Goal: Book appointment/travel/reservation

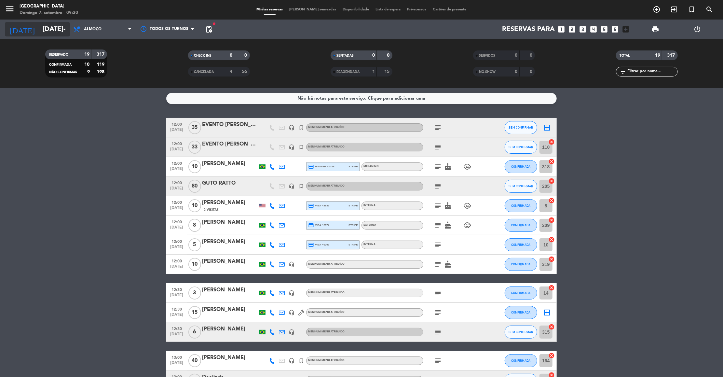
click at [39, 27] on input "[DATE]" at bounding box center [81, 29] width 85 height 14
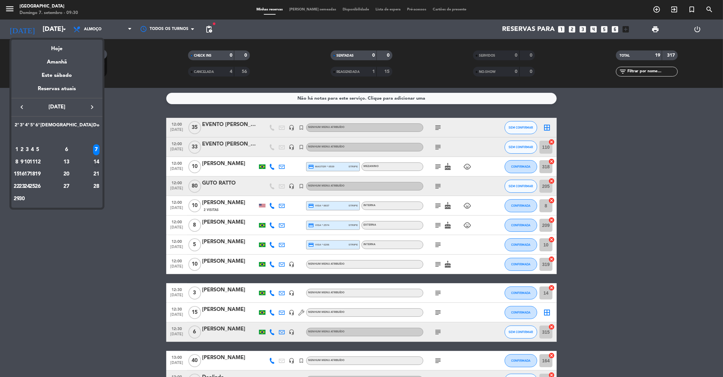
click at [93, 159] on div "14" at bounding box center [96, 161] width 7 height 11
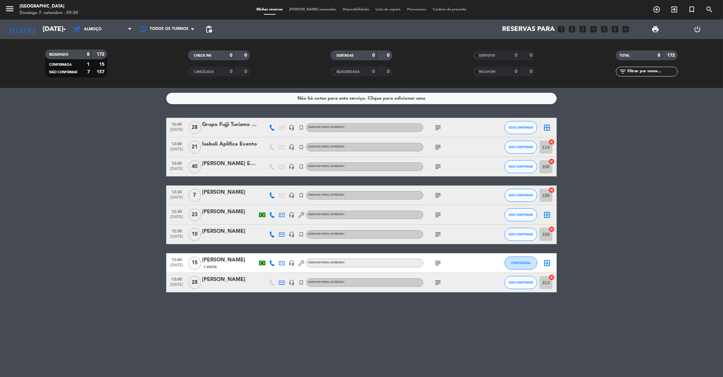
click at [434, 280] on icon "subject" at bounding box center [438, 282] width 8 height 8
click at [436, 261] on icon "subject" at bounding box center [438, 263] width 8 height 8
click at [437, 235] on icon "subject" at bounding box center [438, 234] width 8 height 8
click at [436, 212] on icon "subject" at bounding box center [438, 215] width 8 height 8
click at [436, 282] on icon "subject" at bounding box center [438, 282] width 8 height 8
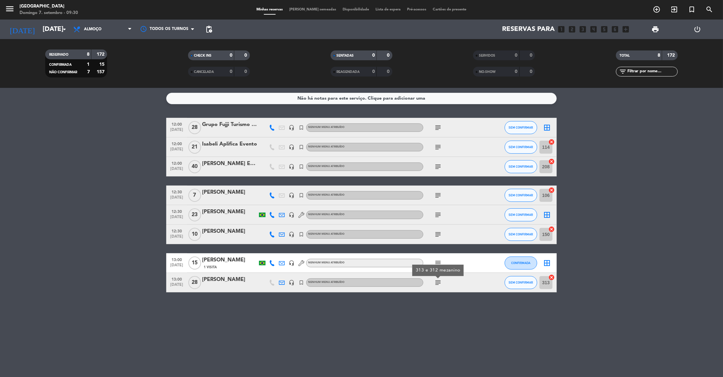
click at [438, 211] on icon "subject" at bounding box center [438, 215] width 8 height 8
click at [437, 195] on icon "subject" at bounding box center [438, 195] width 8 height 8
click at [436, 168] on icon "subject" at bounding box center [438, 167] width 8 height 8
click at [436, 149] on icon "subject" at bounding box center [438, 147] width 8 height 8
click at [438, 124] on icon "subject" at bounding box center [438, 128] width 8 height 8
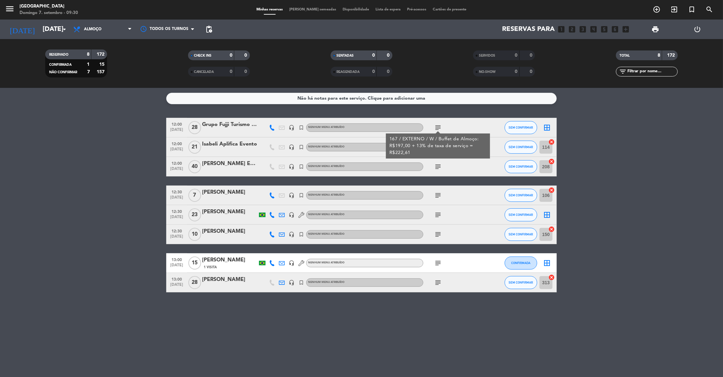
click at [440, 195] on icon "subject" at bounding box center [438, 195] width 8 height 8
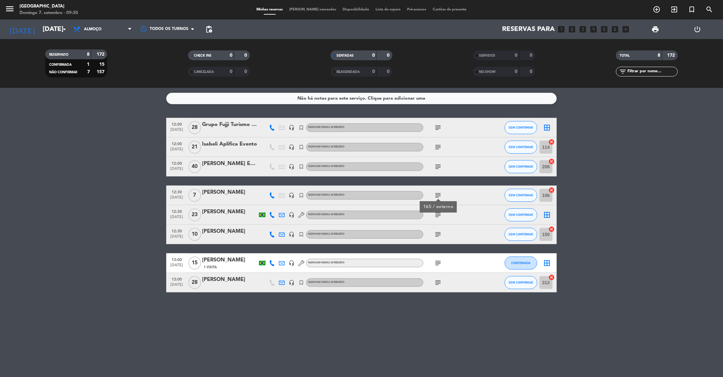
click at [438, 216] on icon "subject" at bounding box center [438, 215] width 8 height 8
click at [437, 238] on div "subject" at bounding box center [452, 233] width 59 height 19
click at [437, 231] on icon "subject" at bounding box center [438, 234] width 8 height 8
click at [438, 264] on icon "subject" at bounding box center [438, 263] width 8 height 8
click at [437, 281] on icon "subject" at bounding box center [438, 282] width 8 height 8
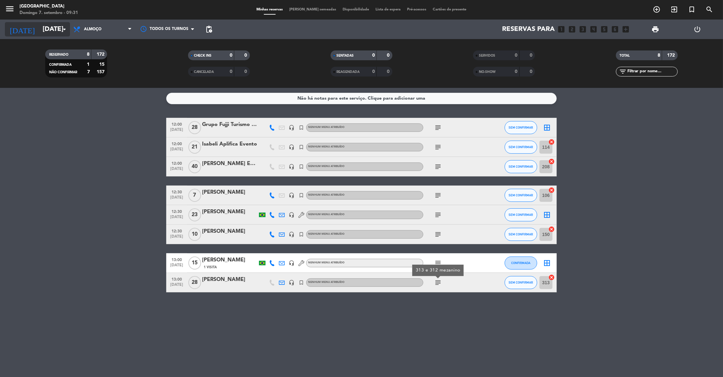
click at [51, 28] on input "[DATE]" at bounding box center [81, 29] width 85 height 14
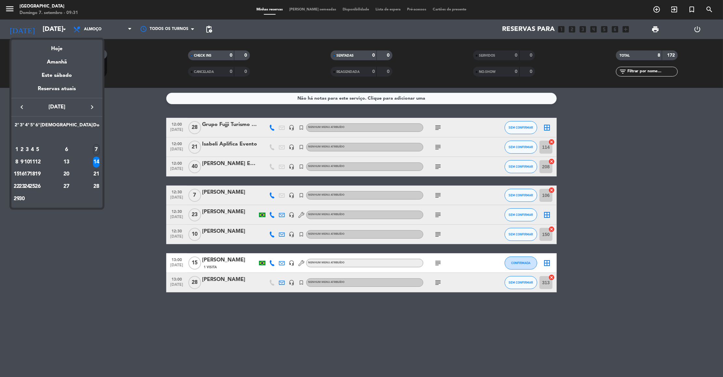
click at [94, 171] on div "21" at bounding box center [96, 173] width 7 height 11
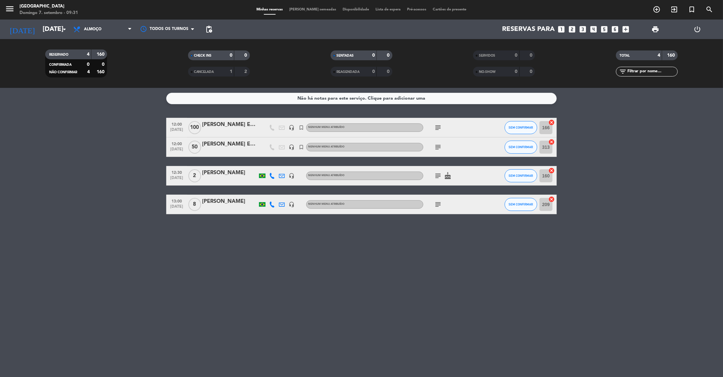
click at [438, 126] on icon "subject" at bounding box center [438, 128] width 8 height 8
click at [437, 145] on icon "subject" at bounding box center [438, 147] width 8 height 8
click at [433, 172] on span "subject" at bounding box center [438, 176] width 10 height 8
click at [435, 175] on icon "subject" at bounding box center [438, 176] width 8 height 8
click at [435, 203] on icon "subject" at bounding box center [438, 204] width 8 height 8
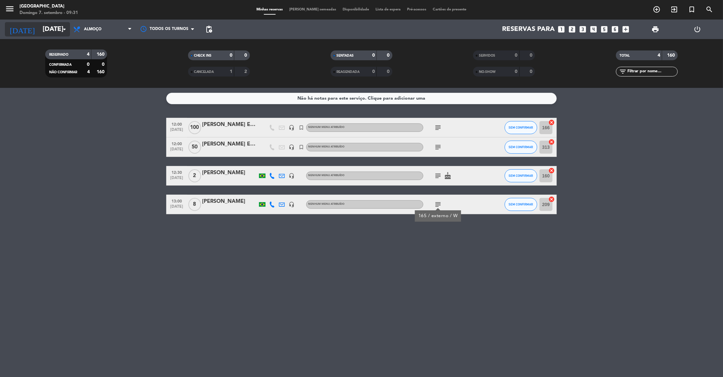
click at [43, 32] on input "[DATE]" at bounding box center [81, 29] width 85 height 14
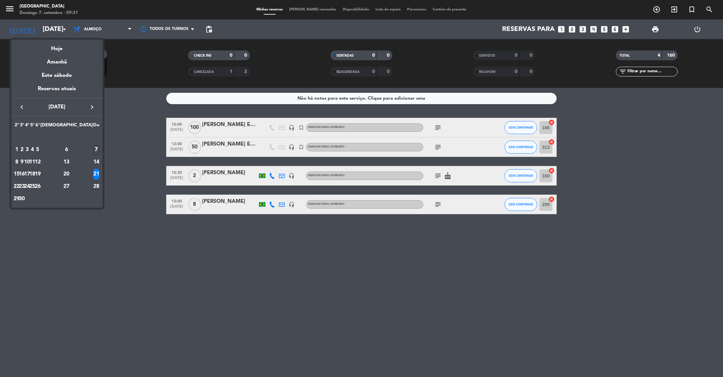
click at [98, 182] on div "28" at bounding box center [96, 186] width 7 height 11
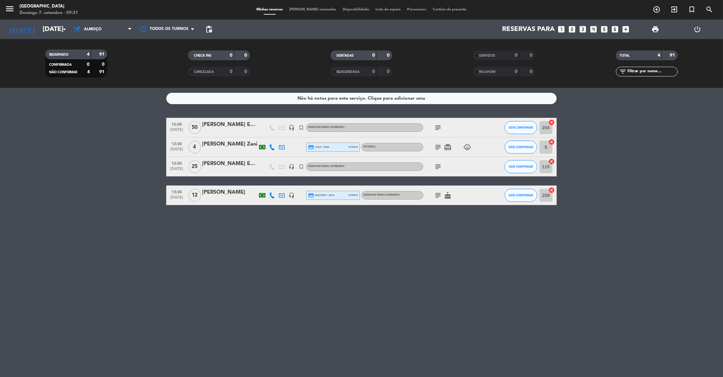
click at [439, 126] on icon "subject" at bounding box center [438, 128] width 8 height 8
click at [438, 150] on icon "subject" at bounding box center [438, 147] width 8 height 8
click at [435, 168] on icon "subject" at bounding box center [438, 167] width 8 height 8
click at [437, 192] on icon "subject" at bounding box center [438, 195] width 8 height 8
click at [39, 32] on input "[DATE]" at bounding box center [81, 29] width 85 height 14
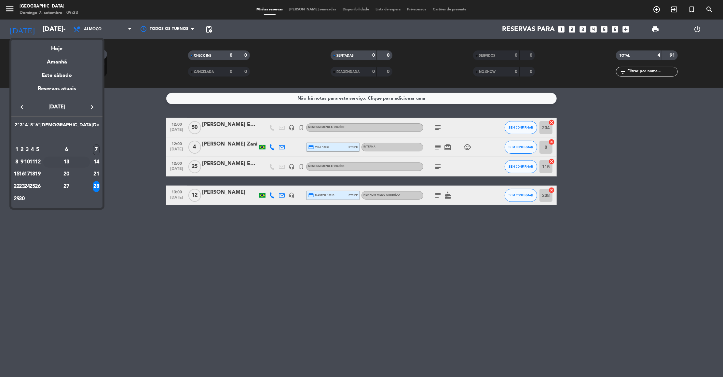
click at [81, 164] on div "13" at bounding box center [66, 161] width 47 height 11
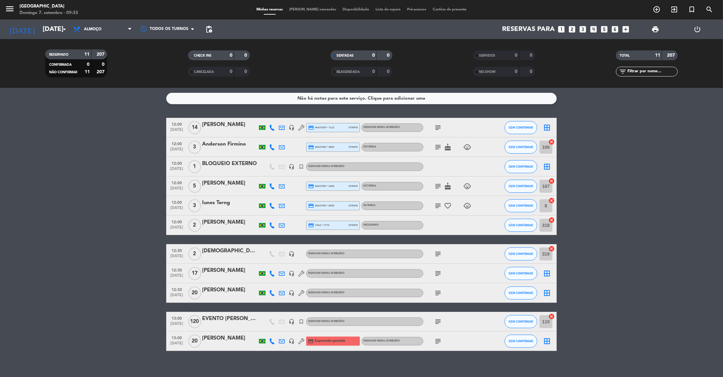
click at [438, 128] on icon "subject" at bounding box center [438, 128] width 8 height 8
click at [436, 147] on div "103 * 104 / externo / W / avisado que pode ser duas mesa uma próxima a outra" at bounding box center [437, 143] width 97 height 14
click at [436, 147] on icon "subject" at bounding box center [438, 147] width 8 height 8
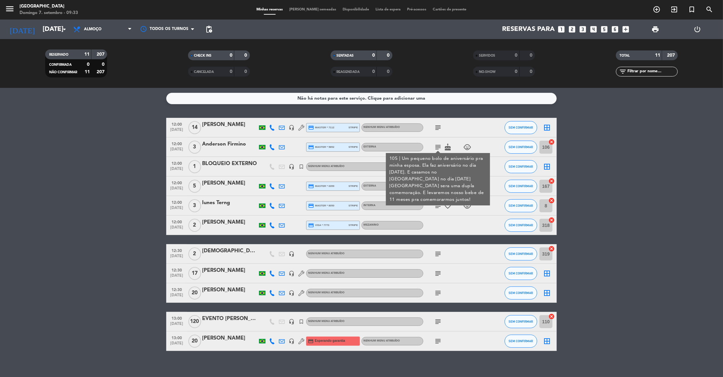
click at [437, 182] on div "105 | Um pequeno bolo de aniversário pra minha esposa. Ela faz aniversário no d…" at bounding box center [437, 179] width 97 height 48
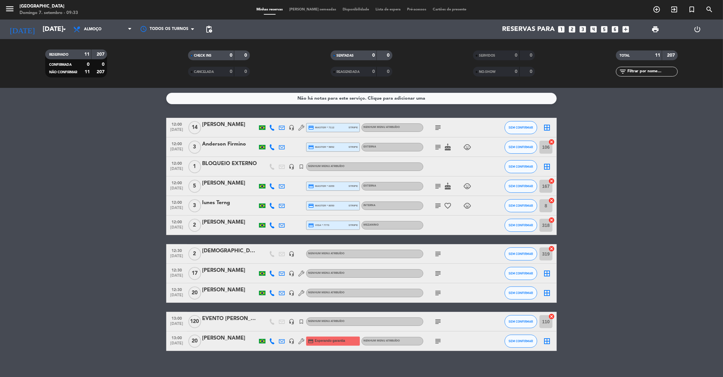
click at [437, 182] on icon "subject" at bounding box center [438, 186] width 8 height 8
click at [437, 207] on icon "subject" at bounding box center [438, 206] width 8 height 8
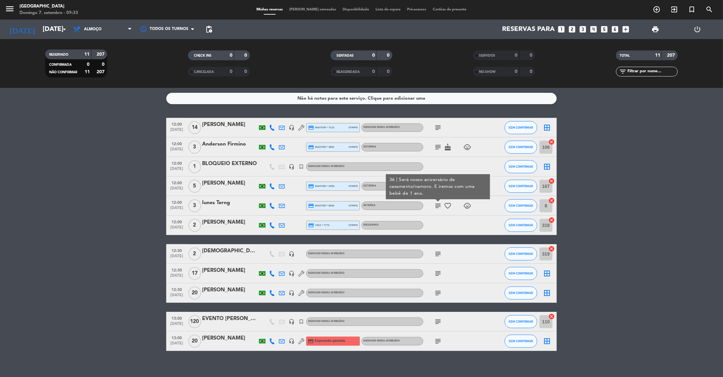
click at [438, 253] on icon "subject" at bounding box center [438, 254] width 8 height 8
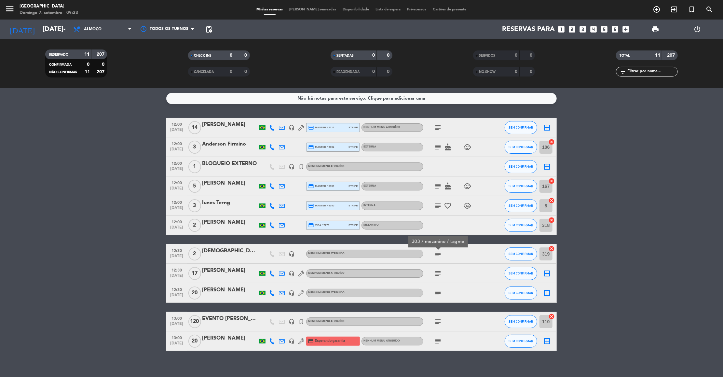
click at [438, 270] on icon "subject" at bounding box center [438, 273] width 8 height 8
click at [436, 290] on icon "subject" at bounding box center [438, 293] width 8 height 8
click at [437, 323] on icon "subject" at bounding box center [438, 321] width 8 height 8
click at [438, 341] on icon "subject" at bounding box center [438, 341] width 8 height 8
click at [59, 28] on input "[DATE]" at bounding box center [81, 29] width 85 height 14
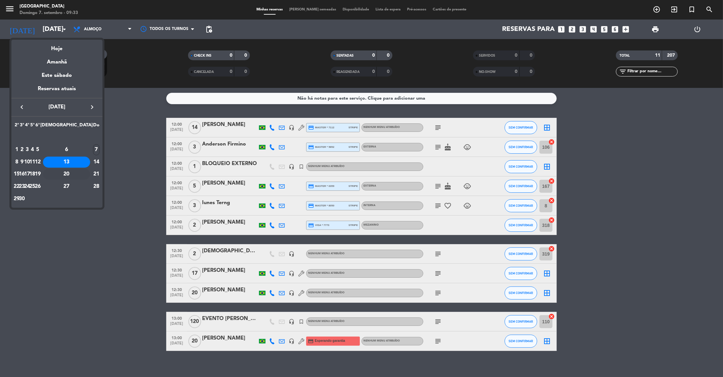
click at [82, 172] on div "20" at bounding box center [66, 173] width 47 height 11
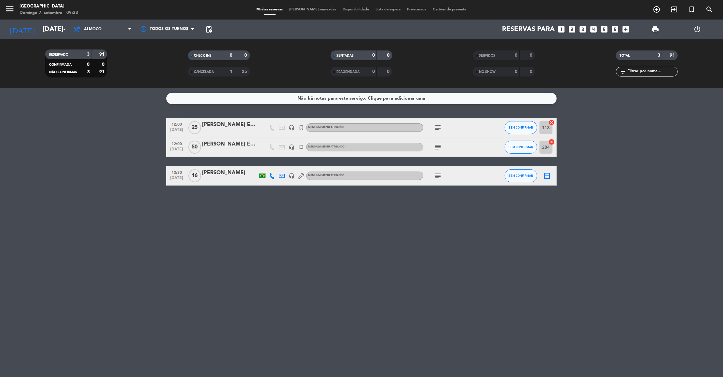
click at [441, 126] on icon "subject" at bounding box center [438, 128] width 8 height 8
click at [439, 147] on icon "subject" at bounding box center [438, 147] width 8 height 8
click at [437, 175] on icon "subject" at bounding box center [438, 176] width 8 height 8
click at [436, 146] on icon "subject" at bounding box center [438, 147] width 8 height 8
click at [438, 125] on icon "subject" at bounding box center [438, 128] width 8 height 8
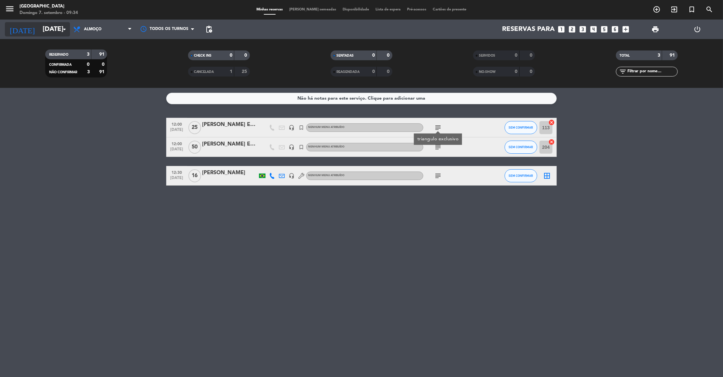
click at [41, 29] on input "[DATE]" at bounding box center [81, 29] width 85 height 14
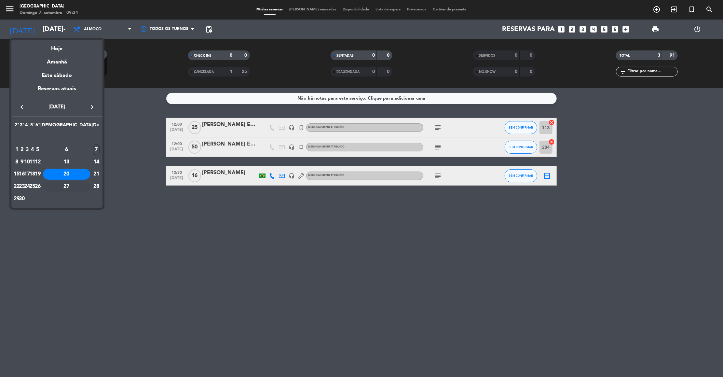
click at [83, 182] on div "27" at bounding box center [66, 186] width 47 height 11
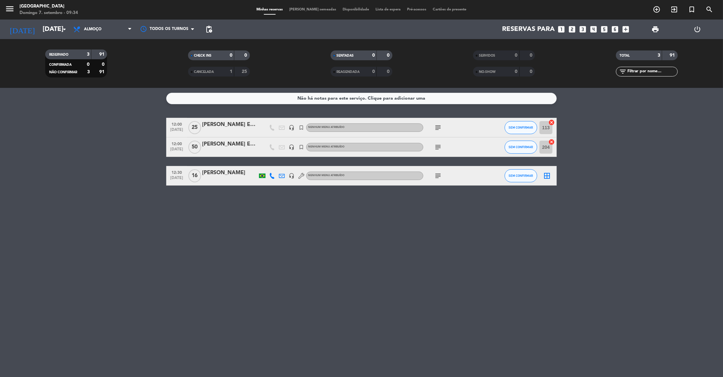
type input "[DATE]"
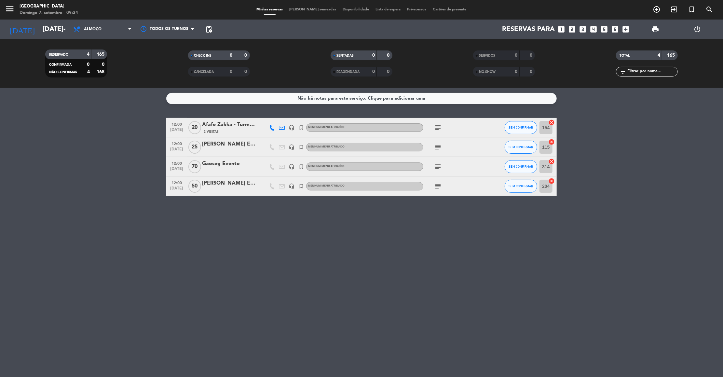
click at [440, 126] on icon "subject" at bounding box center [438, 128] width 8 height 8
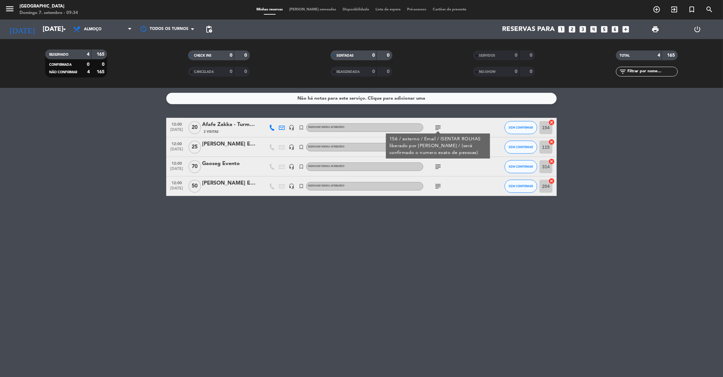
click at [439, 147] on div "156 / externo / Email / ISENTAR ROLHAS liberado por [PERSON_NAME] / (será confi…" at bounding box center [437, 146] width 97 height 20
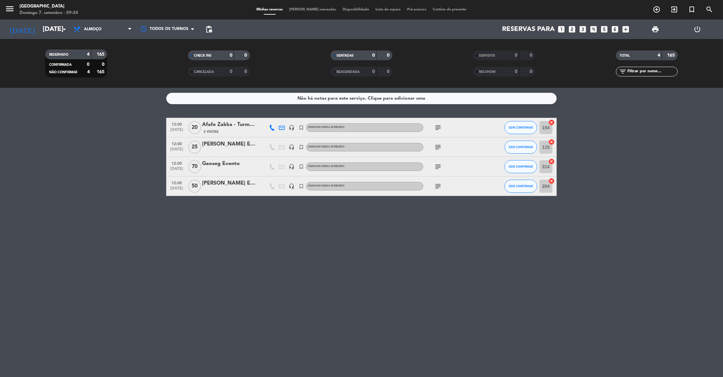
click at [439, 147] on icon "subject" at bounding box center [438, 147] width 8 height 8
click at [438, 167] on icon "subject" at bounding box center [438, 167] width 8 height 8
click at [439, 186] on icon "subject" at bounding box center [438, 186] width 8 height 8
click at [436, 127] on icon "subject" at bounding box center [438, 128] width 8 height 8
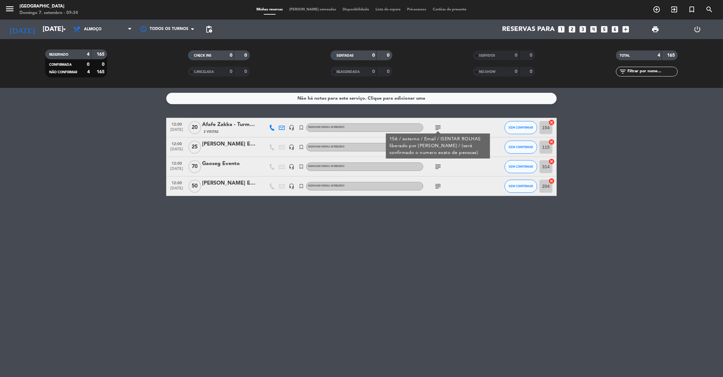
click at [437, 143] on div "156 / externo / Email / ISENTAR ROLHAS liberado por [PERSON_NAME] / (será confi…" at bounding box center [437, 146] width 97 height 20
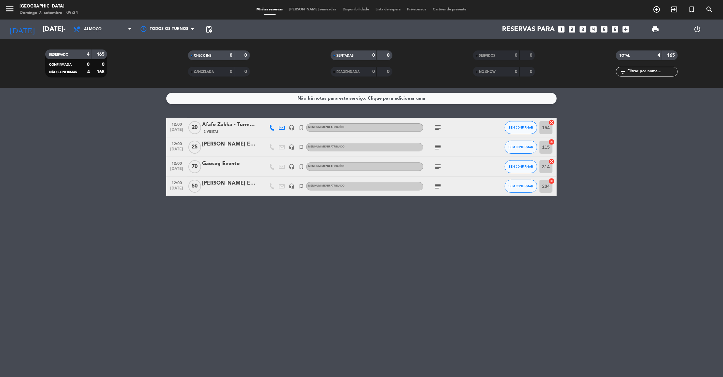
click at [437, 143] on icon "subject" at bounding box center [438, 147] width 8 height 8
click at [439, 168] on icon "subject" at bounding box center [438, 167] width 8 height 8
click at [439, 186] on icon "subject" at bounding box center [438, 186] width 8 height 8
click at [691, 9] on icon "turned_in_not" at bounding box center [692, 10] width 8 height 8
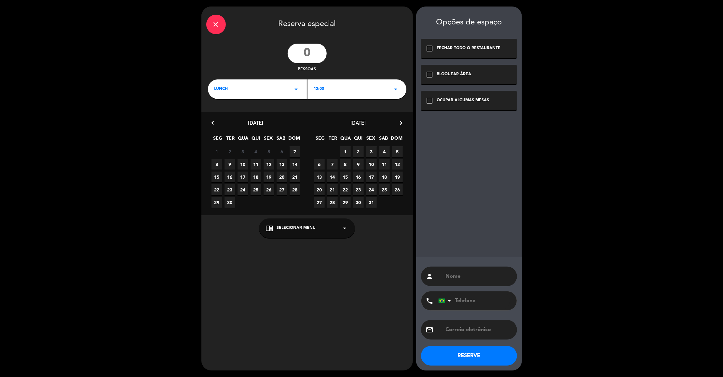
click at [326, 54] on input "number" at bounding box center [307, 54] width 39 height 20
type input "1"
click at [210, 25] on div "close" at bounding box center [216, 25] width 20 height 20
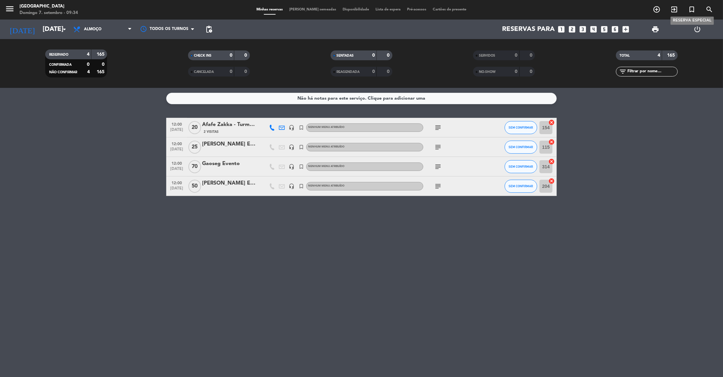
click at [686, 13] on span "turned_in_not" at bounding box center [692, 9] width 18 height 11
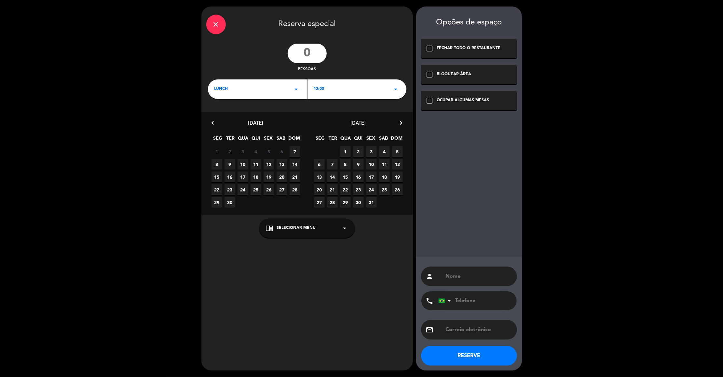
click at [306, 58] on input "number" at bounding box center [307, 54] width 39 height 20
type input "1"
click at [277, 99] on div "close Reserva especial 1 pessoas LUNCH arrow_drop_down 12:00 arrow_drop_down ch…" at bounding box center [306, 189] width 211 height 364
click at [260, 88] on div "LUNCH arrow_drop_down" at bounding box center [257, 89] width 99 height 20
click at [295, 188] on span "28" at bounding box center [294, 189] width 11 height 11
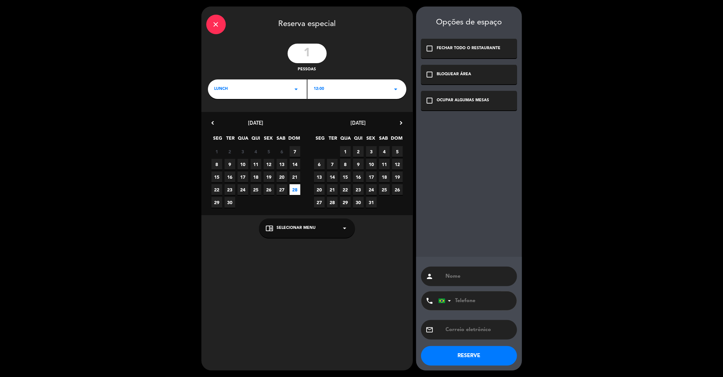
click at [281, 187] on span "27" at bounding box center [281, 189] width 11 height 11
click at [432, 74] on icon "check_box_outline_blank" at bounding box center [430, 75] width 8 height 8
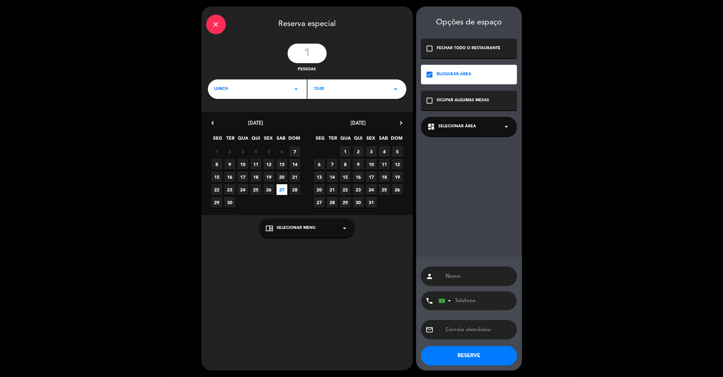
click at [455, 125] on span "Selecionar área" at bounding box center [457, 126] width 38 height 7
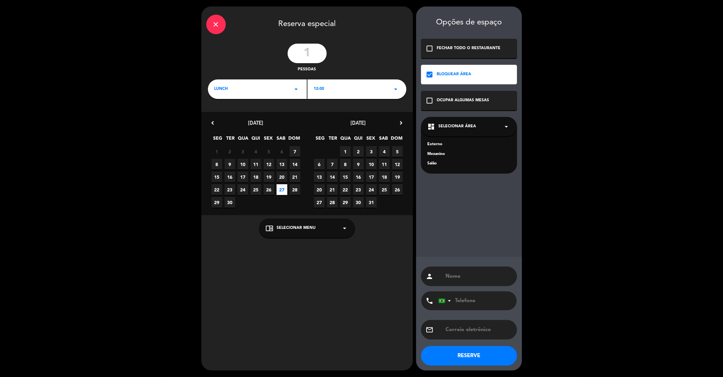
click at [437, 157] on div "Externo Mezanino Salão" at bounding box center [469, 150] width 96 height 47
click at [435, 151] on div "Mezanino" at bounding box center [468, 154] width 83 height 7
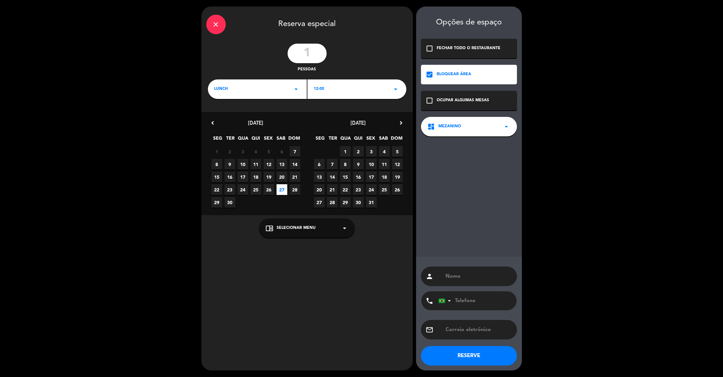
click at [468, 276] on input "text" at bounding box center [478, 276] width 67 height 9
type input "Bloqueio MEZANINO"
click at [443, 360] on button "RESERVE" at bounding box center [469, 356] width 96 height 20
